Goal: Information Seeking & Learning: Learn about a topic

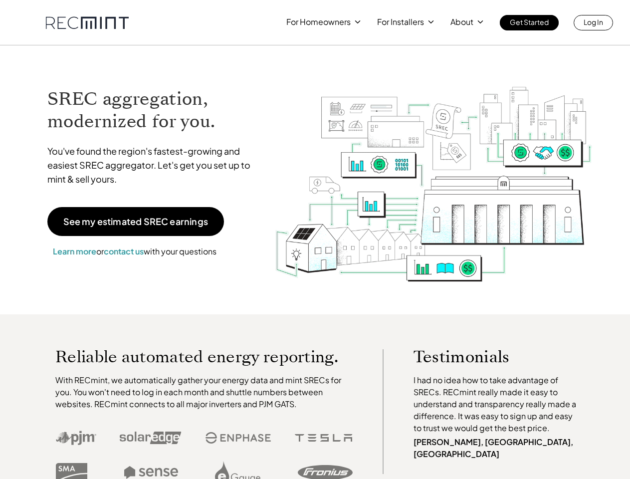
click at [315, 240] on img at bounding box center [434, 172] width 318 height 224
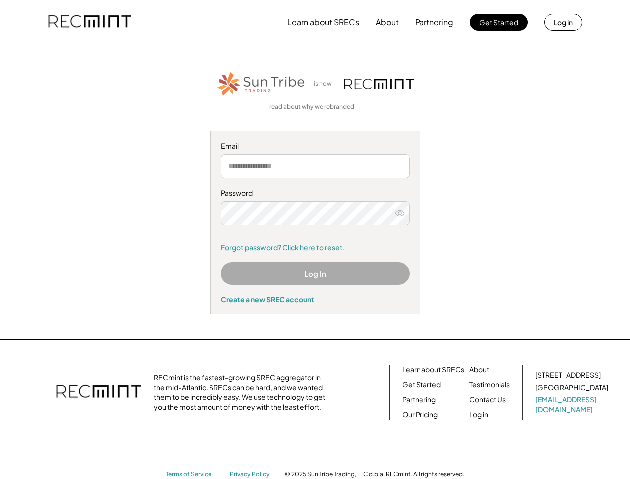
click at [315, 240] on div "Password Remember me Forgot password? Click here to reset." at bounding box center [315, 220] width 189 height 64
click at [315, 22] on button "Learn about SRECs" at bounding box center [324, 22] width 72 height 20
